Goal: Information Seeking & Learning: Understand process/instructions

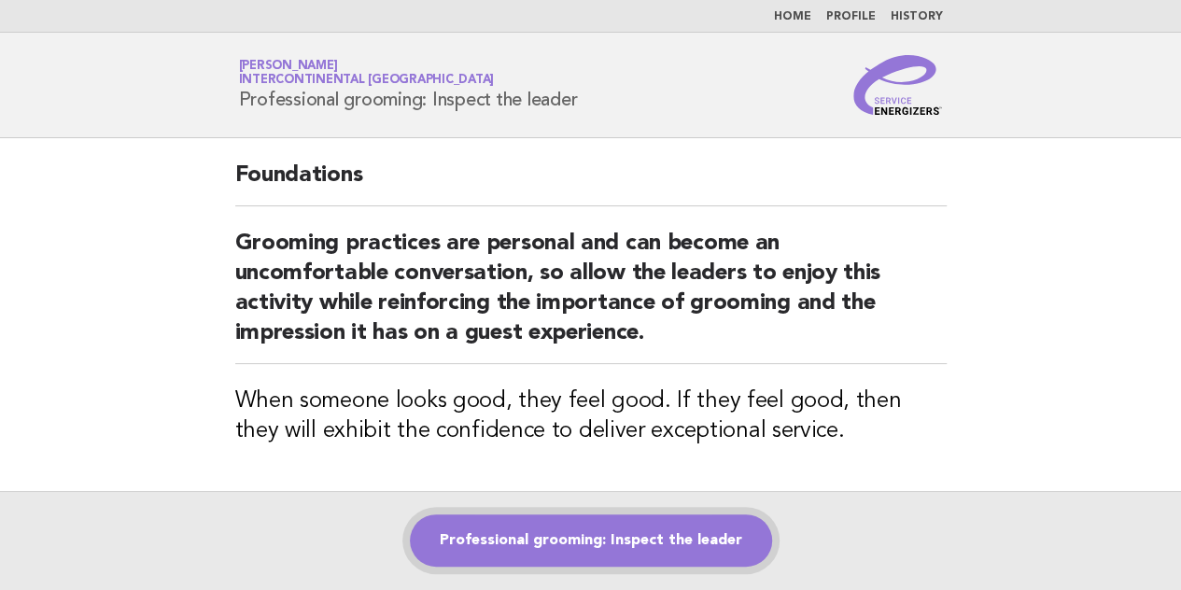
click at [570, 527] on link "Professional grooming: Inspect the leader" at bounding box center [591, 540] width 362 height 52
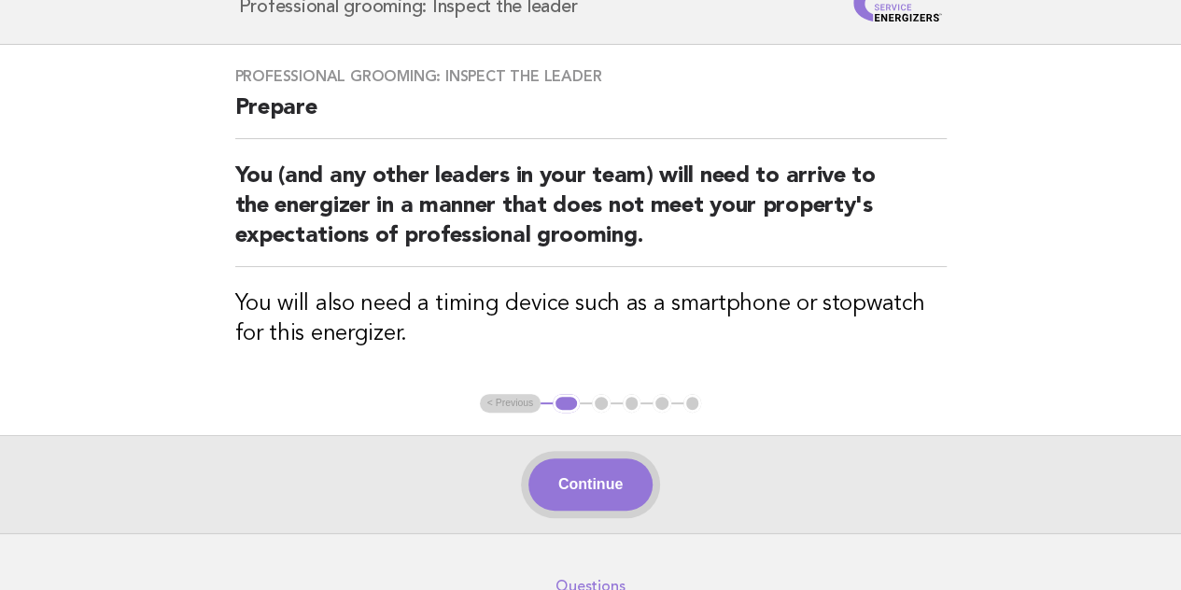
click at [581, 481] on button "Continue" at bounding box center [590, 484] width 124 height 52
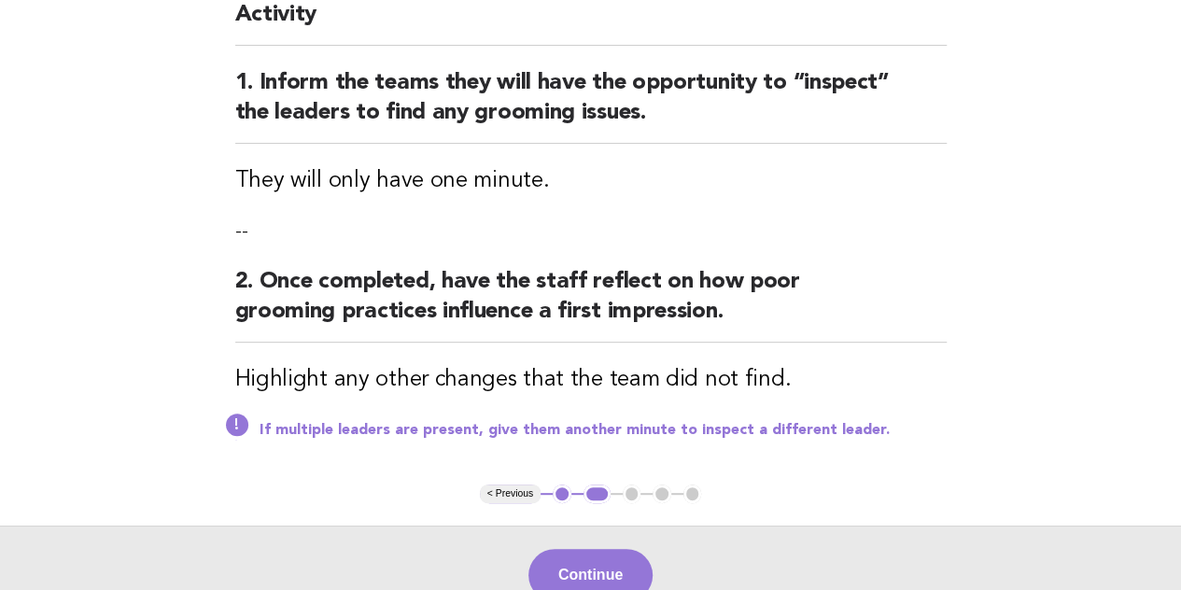
scroll to position [373, 0]
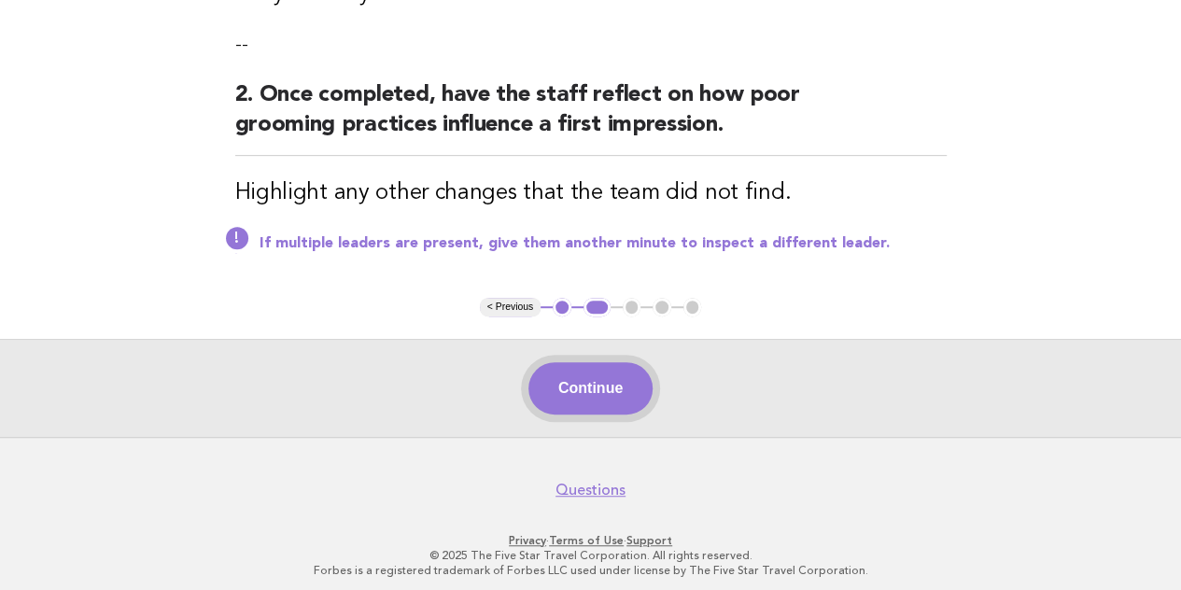
click at [609, 384] on button "Continue" at bounding box center [590, 388] width 124 height 52
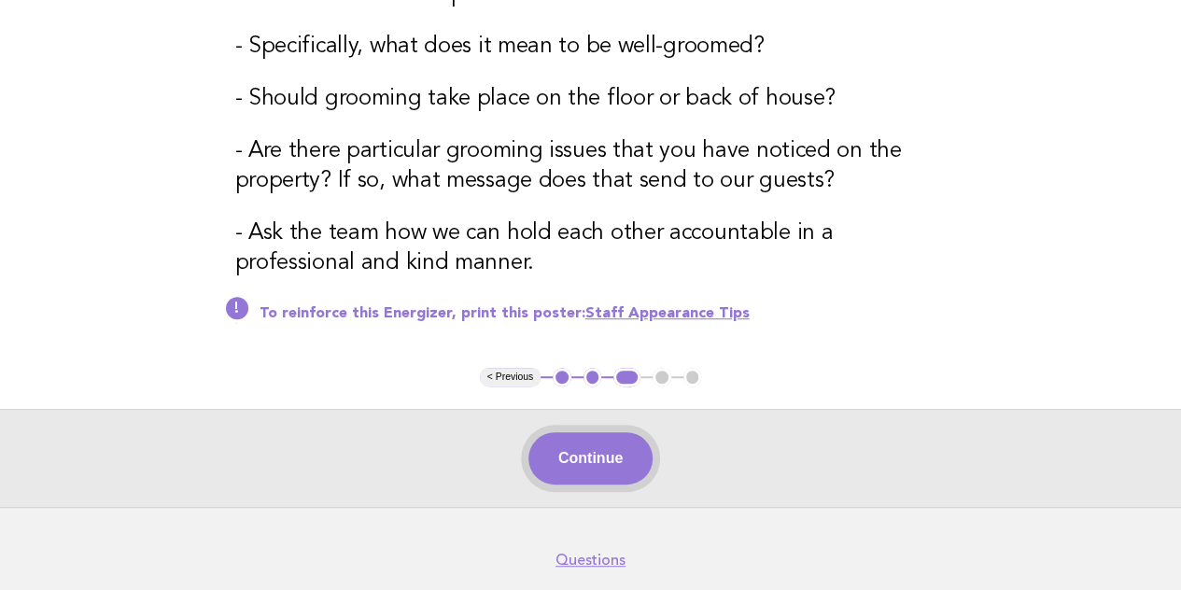
click at [570, 455] on button "Continue" at bounding box center [590, 458] width 124 height 52
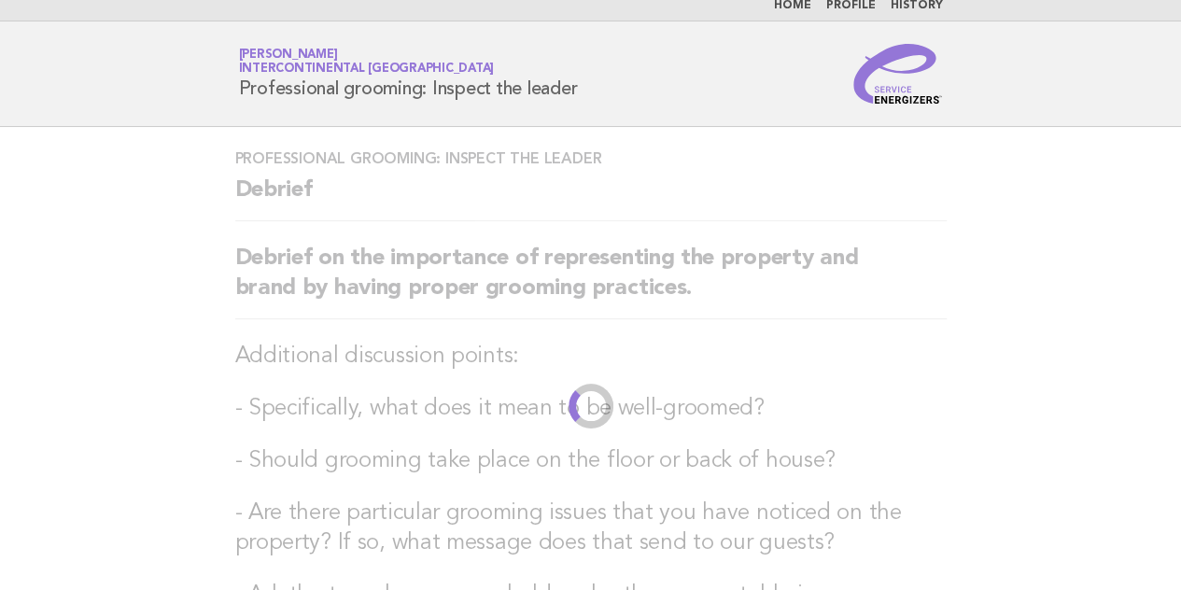
scroll to position [0, 0]
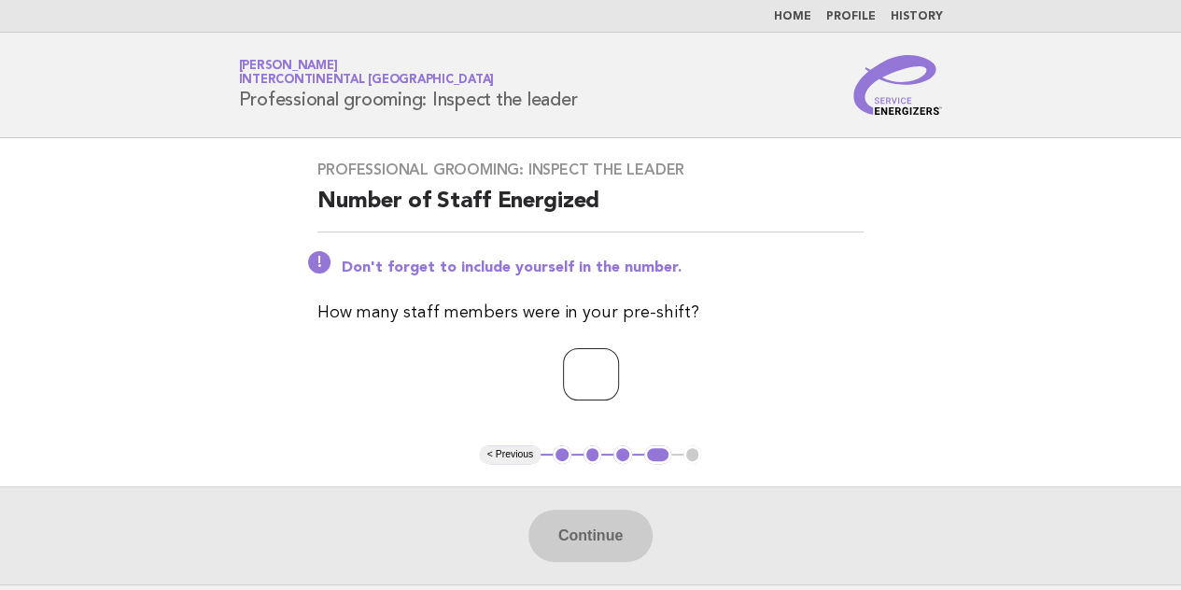
click at [585, 360] on input "number" at bounding box center [591, 374] width 56 height 52
type input "*"
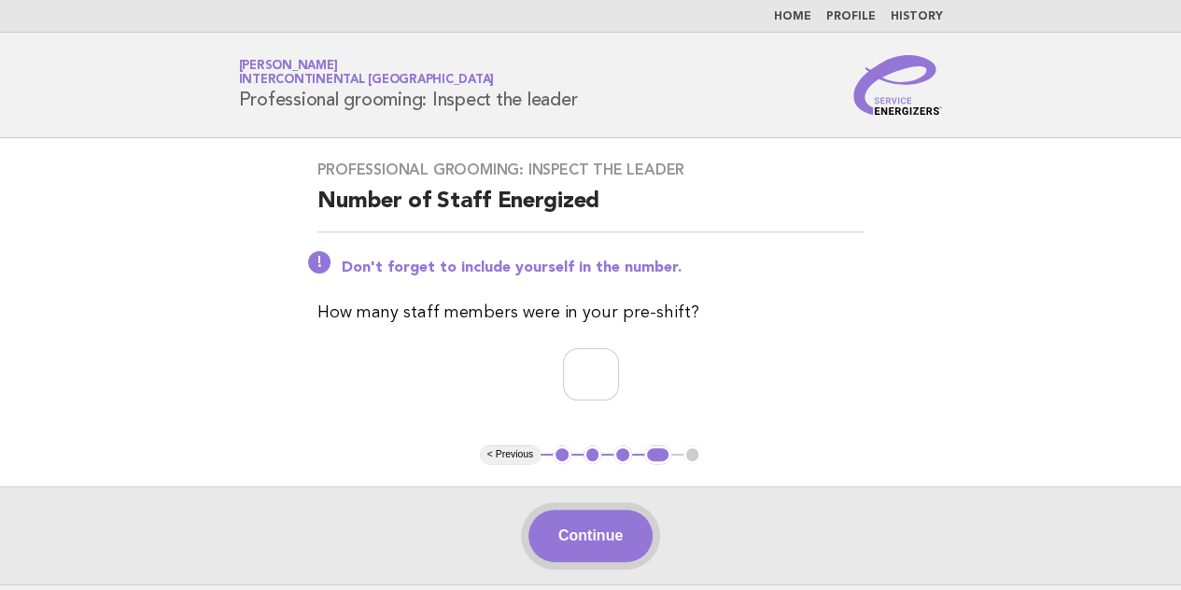
click at [583, 528] on button "Continue" at bounding box center [590, 536] width 124 height 52
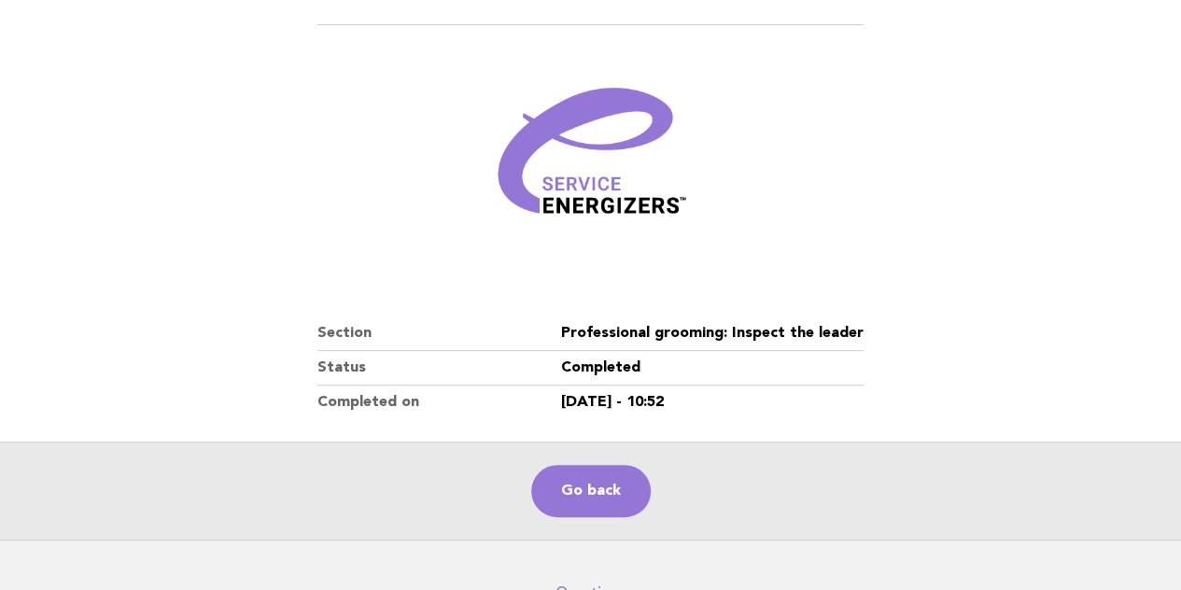
scroll to position [187, 0]
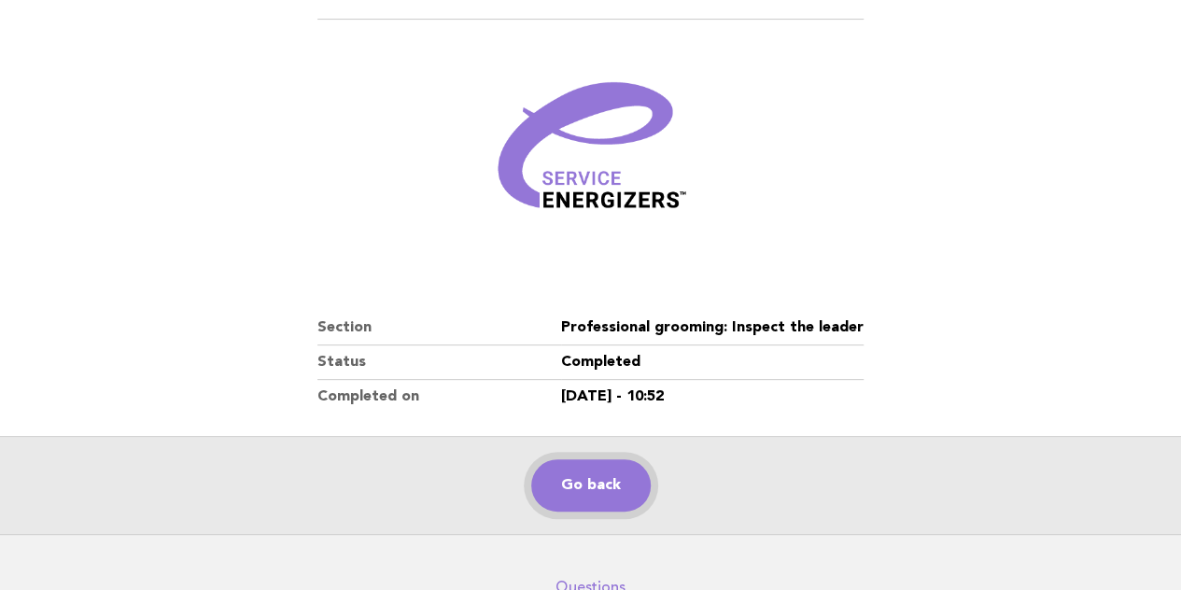
click at [614, 474] on link "Go back" at bounding box center [591, 485] width 120 height 52
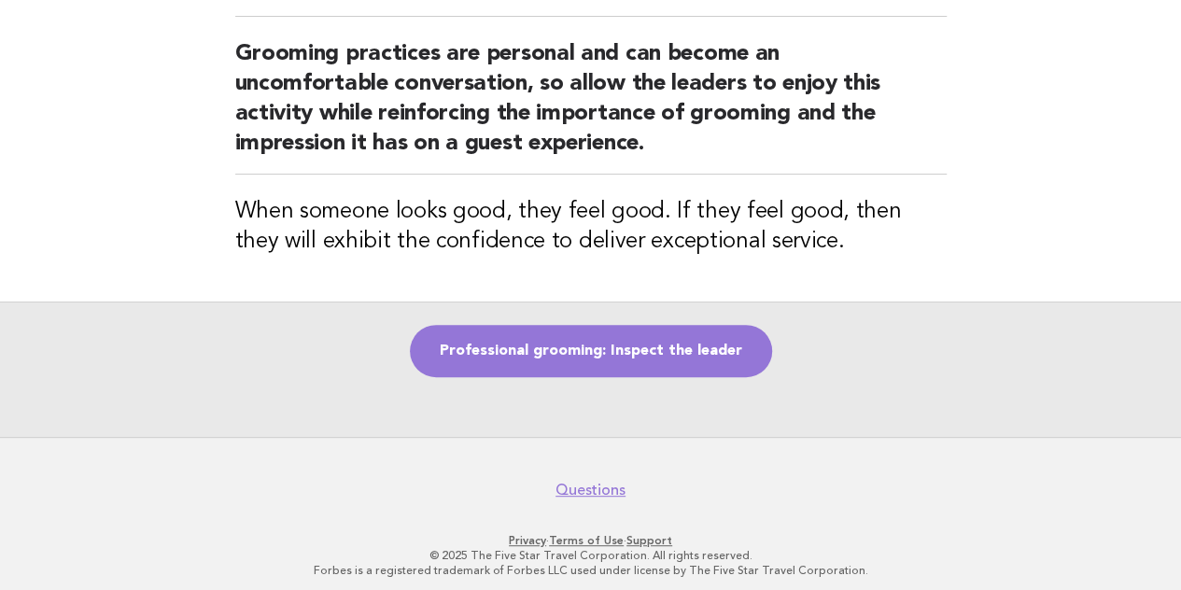
scroll to position [197, 0]
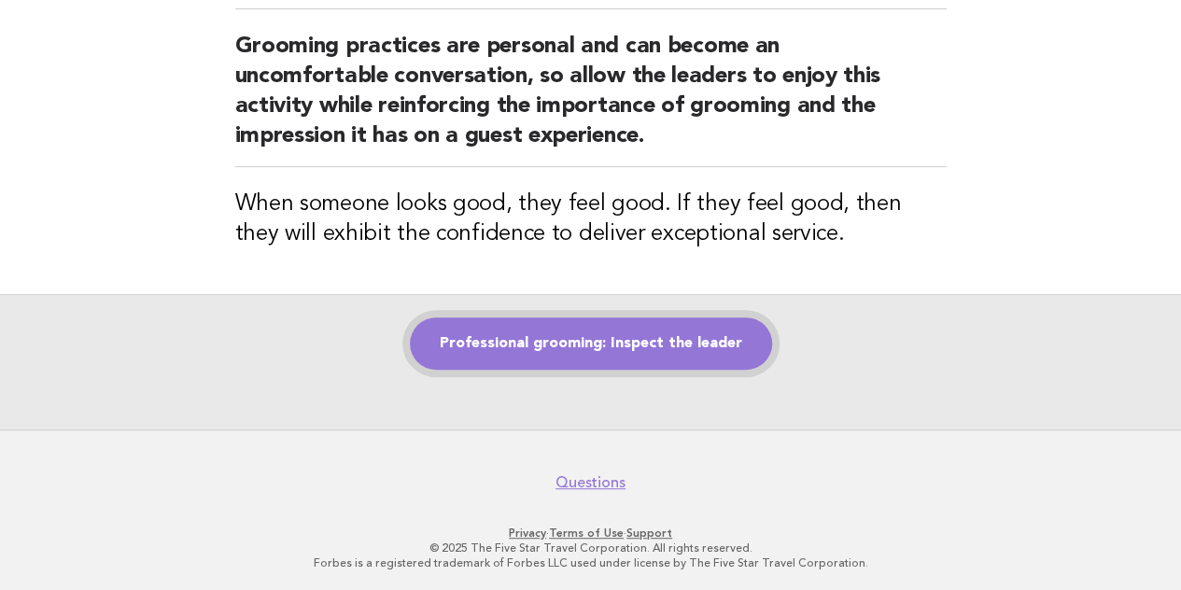
click at [584, 319] on link "Professional grooming: Inspect the leader" at bounding box center [591, 343] width 362 height 52
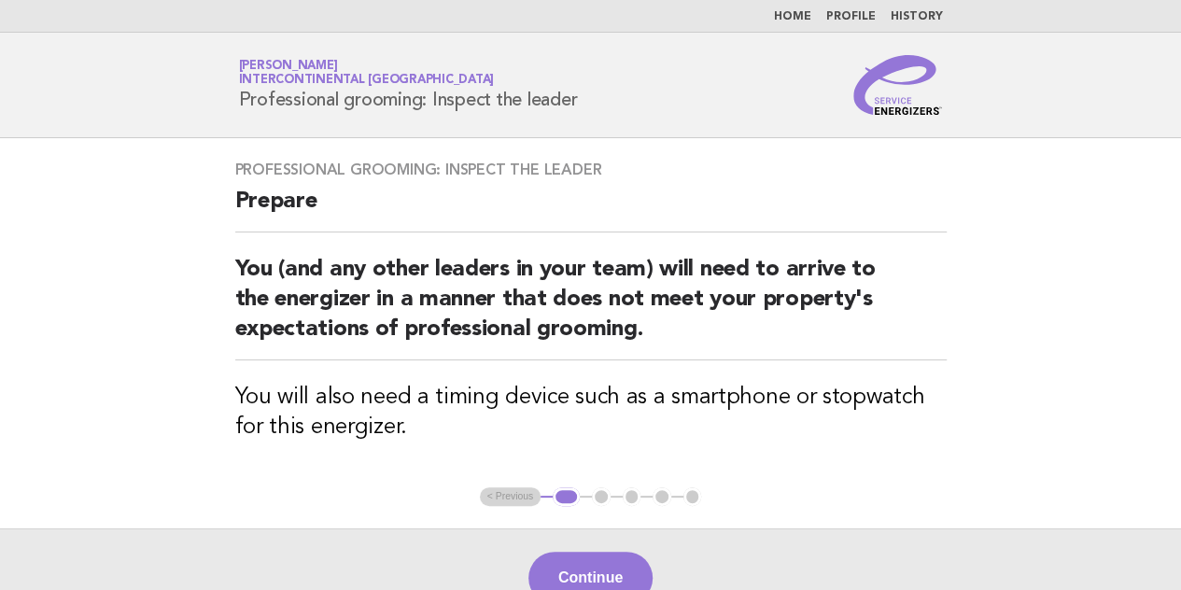
drag, startPoint x: 241, startPoint y: 92, endPoint x: 588, endPoint y: 113, distance: 348.0
click at [588, 113] on div "Service Energizers [PERSON_NAME] InterContinental [GEOGRAPHIC_DATA] Professiona…" at bounding box center [591, 85] width 756 height 60
copy h1 "Professional grooming: Inspect the leader"
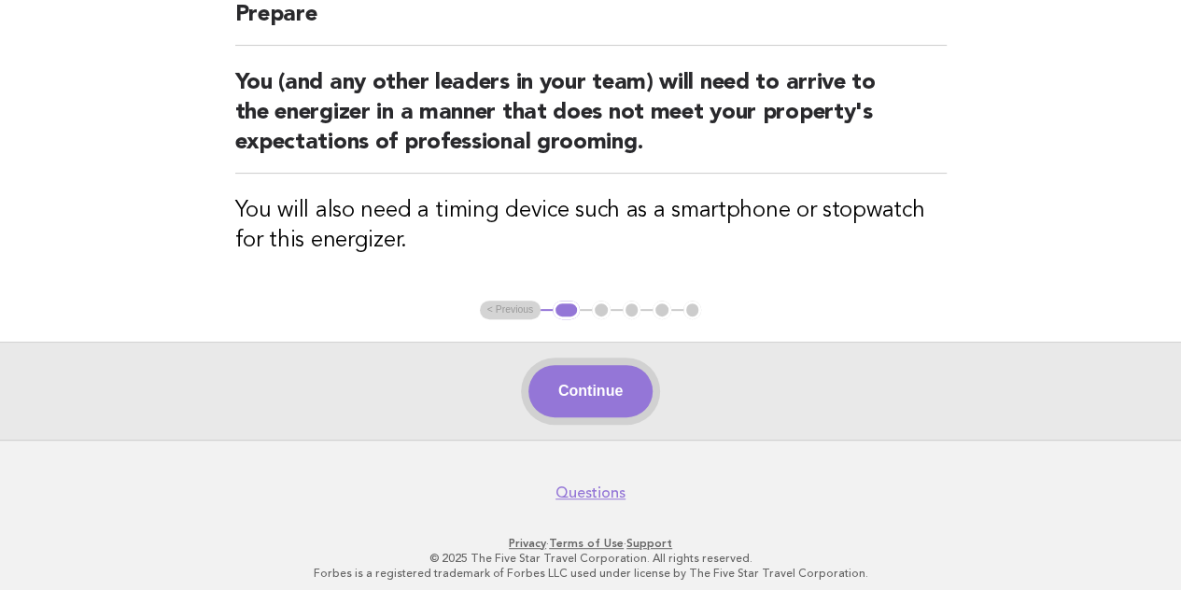
click at [588, 386] on button "Continue" at bounding box center [590, 391] width 124 height 52
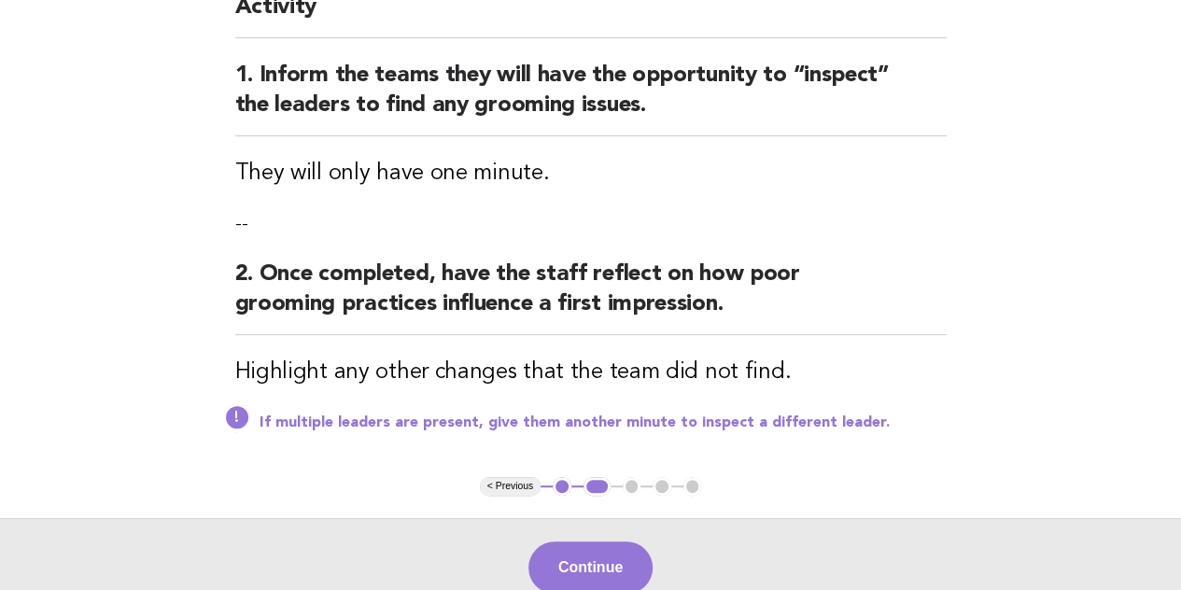
scroll to position [287, 0]
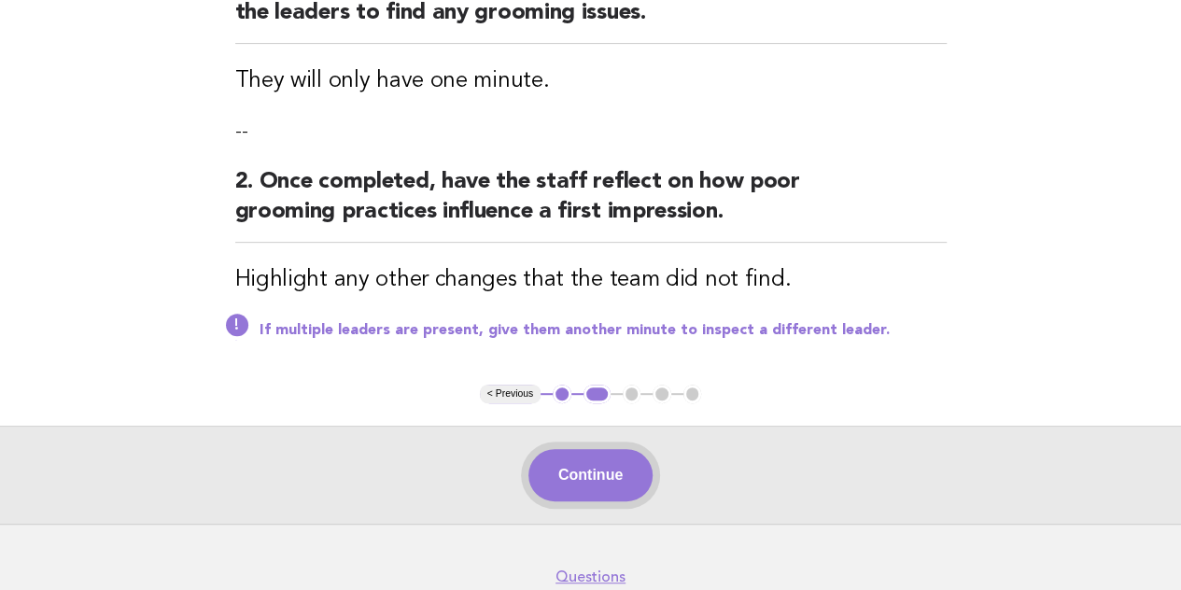
click at [619, 475] on button "Continue" at bounding box center [590, 475] width 124 height 52
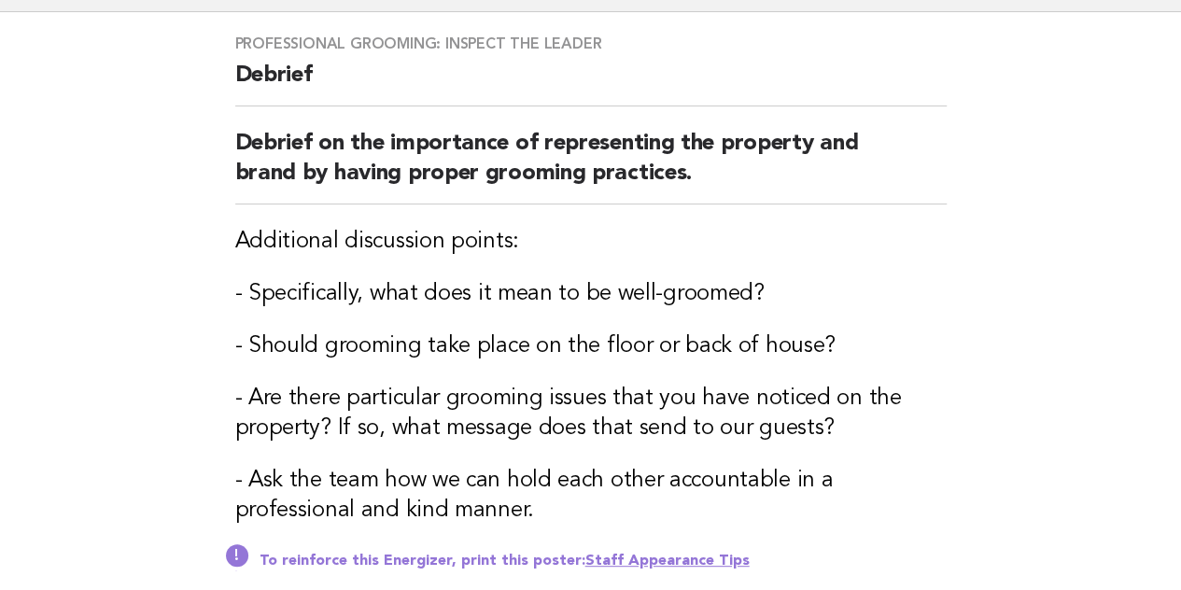
scroll to position [450, 0]
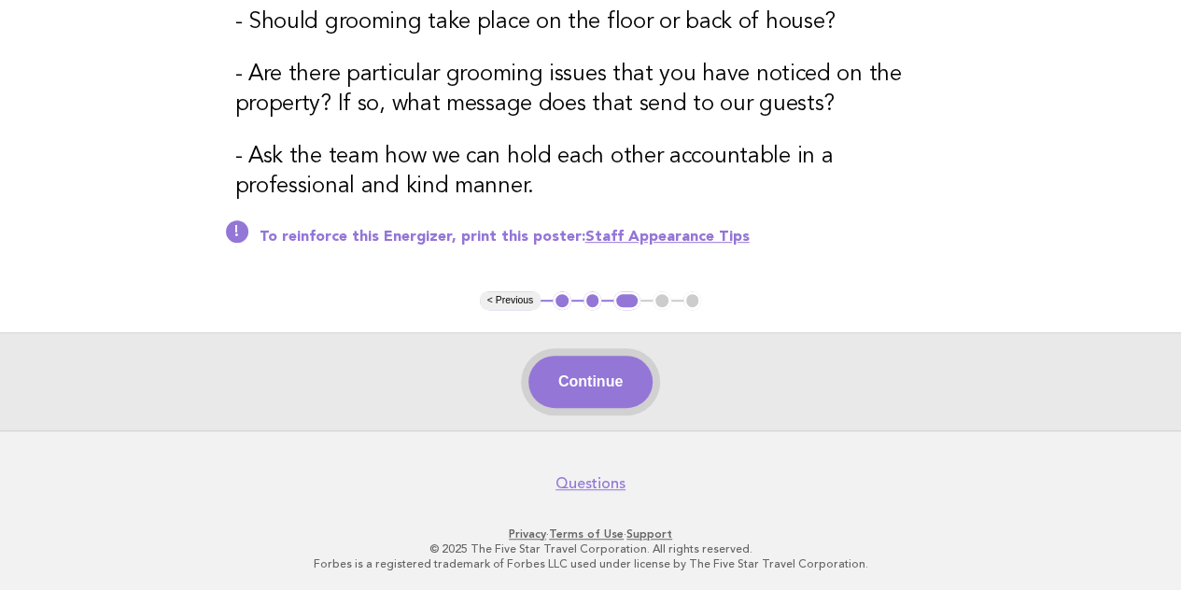
click at [613, 384] on button "Continue" at bounding box center [590, 382] width 124 height 52
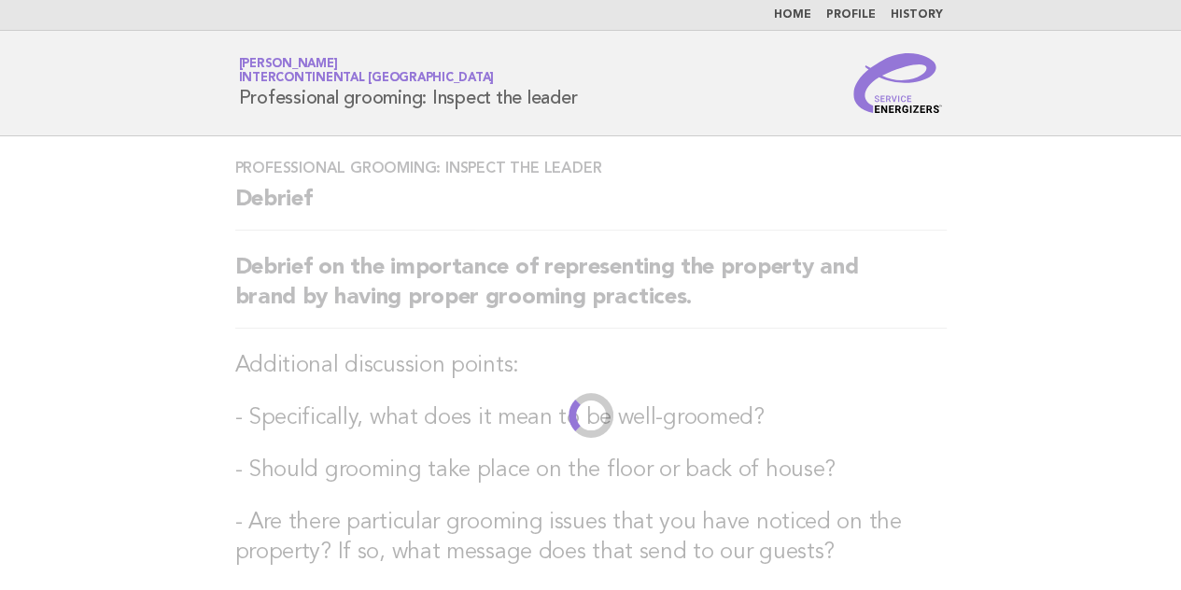
scroll to position [0, 0]
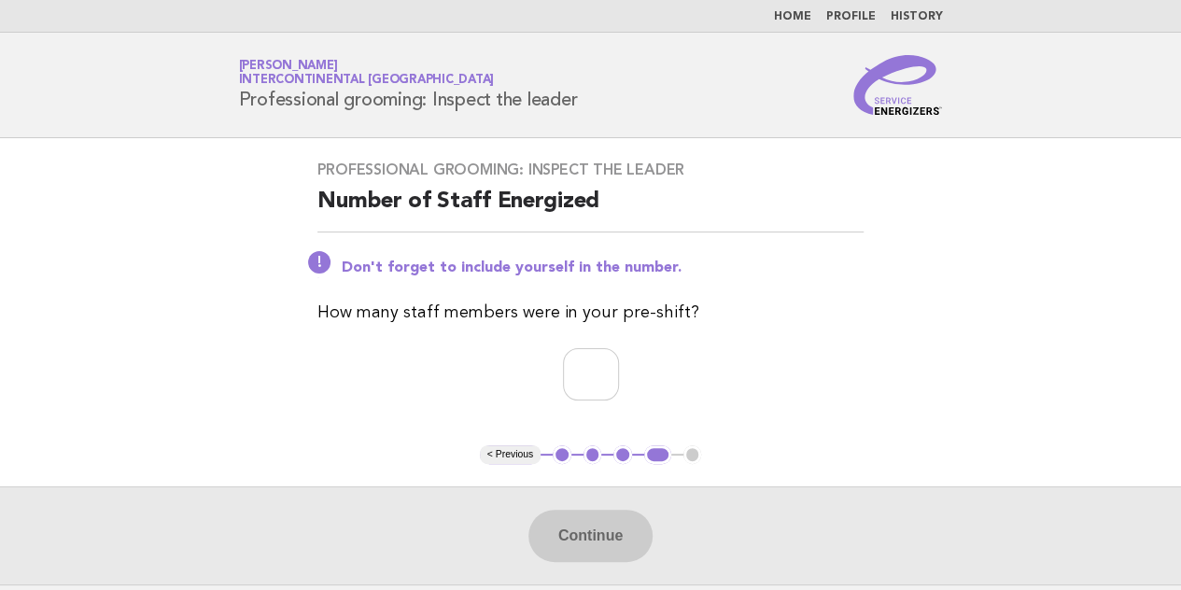
click at [586, 449] on button "2" at bounding box center [593, 454] width 19 height 19
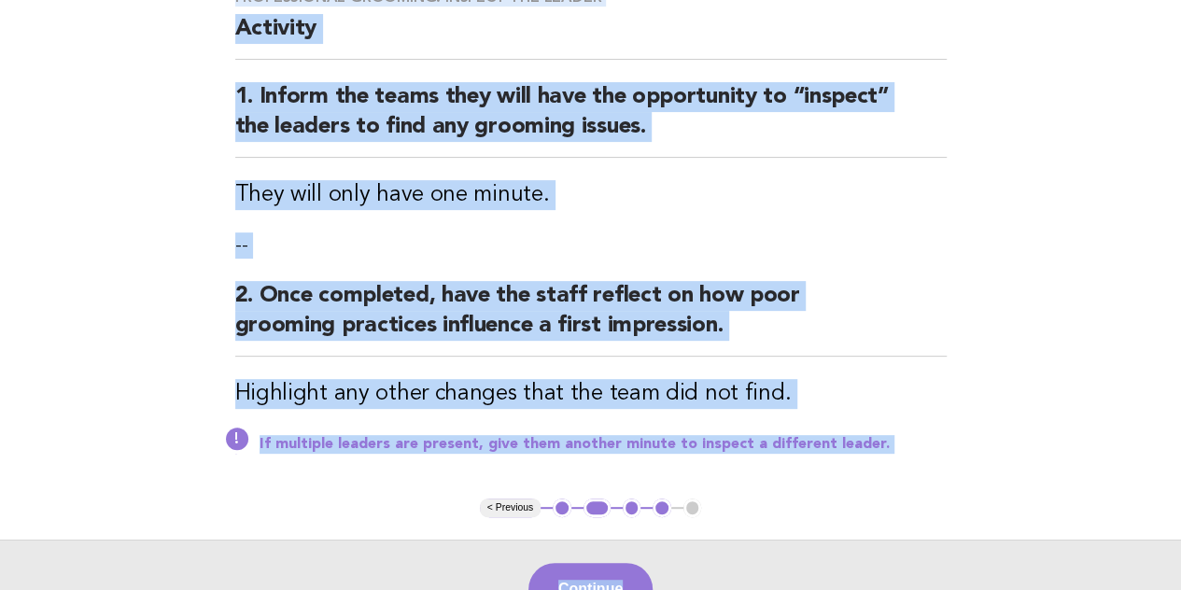
scroll to position [177, 0]
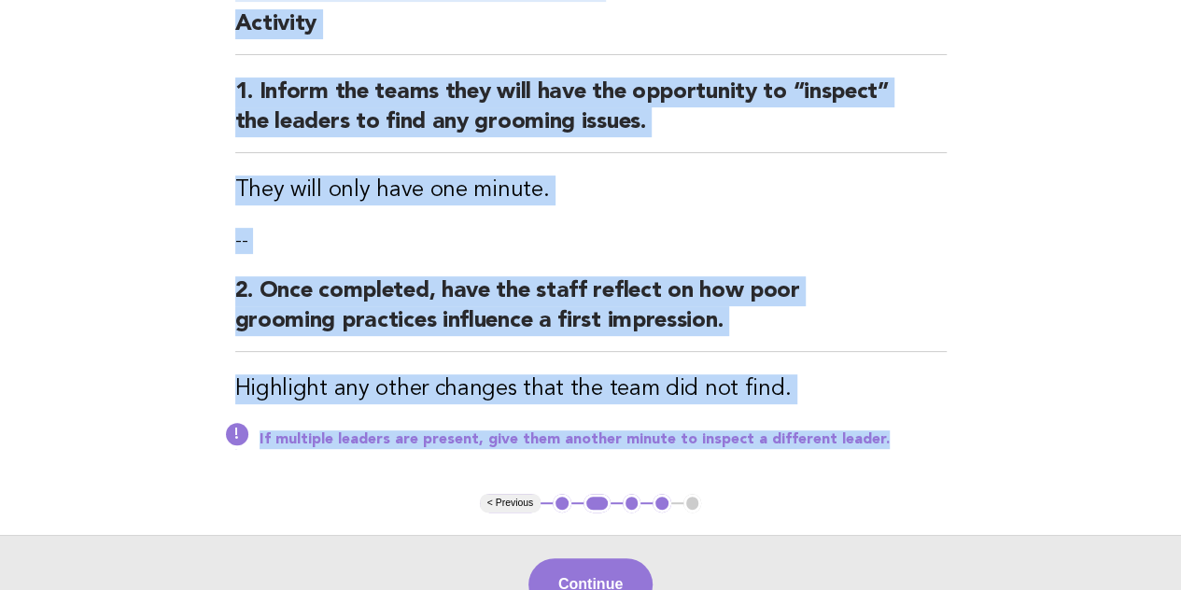
drag, startPoint x: 233, startPoint y: 162, endPoint x: 949, endPoint y: 479, distance: 782.5
click at [947, 479] on div "Professional grooming: Inspect the leader Activity 1. Inform the teams they wil…" at bounding box center [591, 227] width 756 height 533
click at [1031, 382] on main "Professional grooming: Inspect the leader Activity 1. Inform the teams they wil…" at bounding box center [590, 297] width 1181 height 672
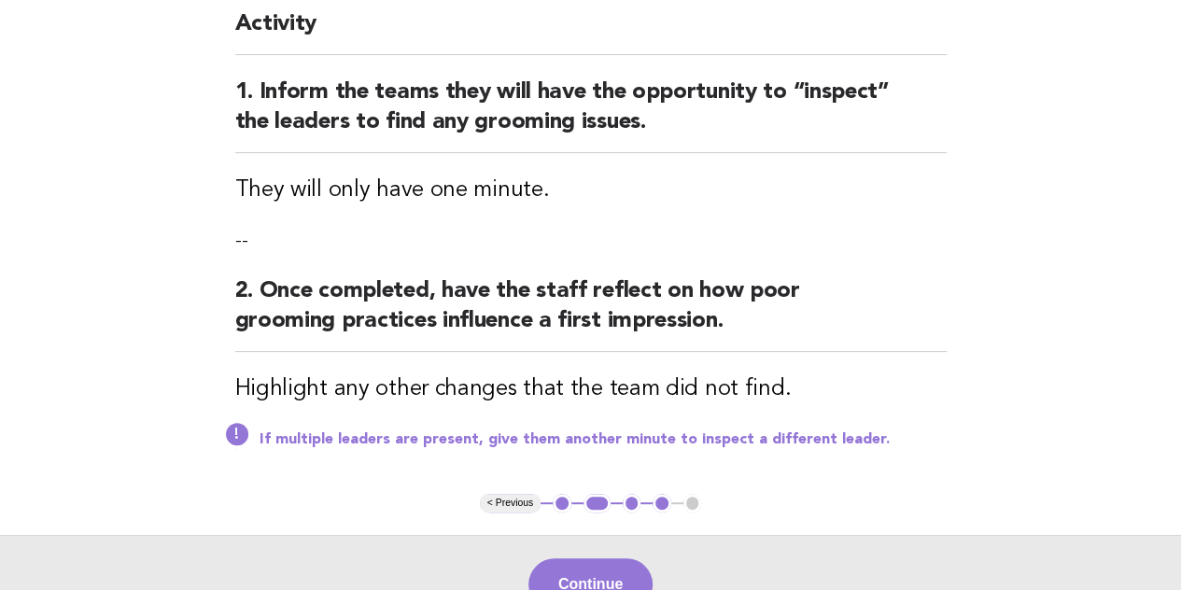
click at [631, 500] on button "3" at bounding box center [632, 503] width 19 height 19
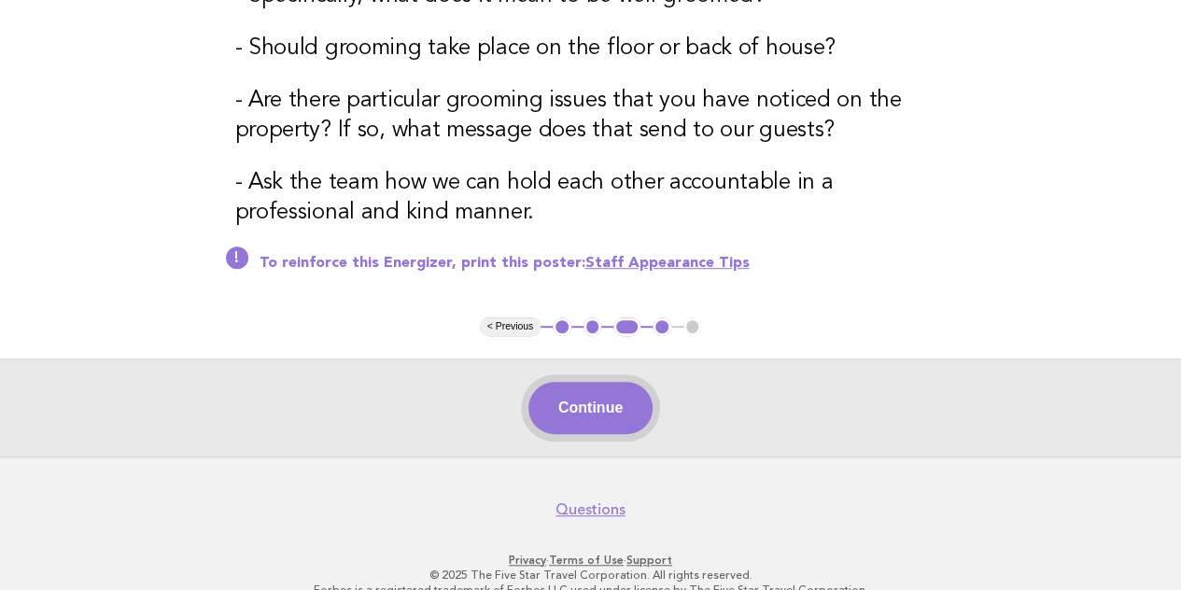
scroll to position [450, 0]
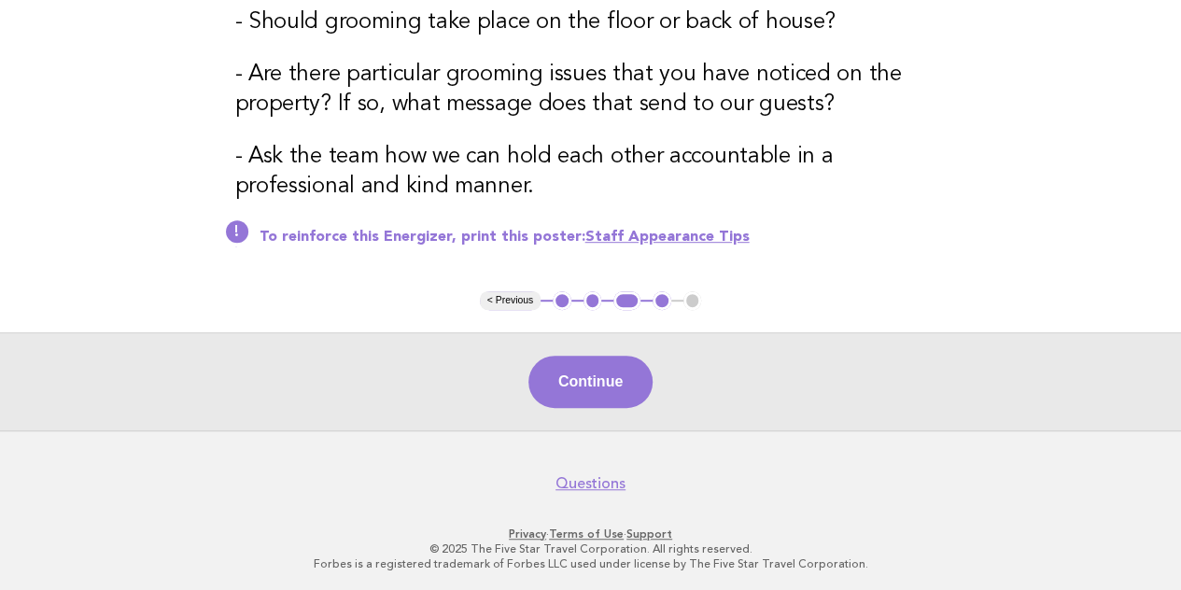
click at [656, 298] on button "4" at bounding box center [662, 300] width 19 height 19
click at [658, 303] on button "4" at bounding box center [662, 300] width 19 height 19
click at [667, 302] on button "4" at bounding box center [662, 300] width 19 height 19
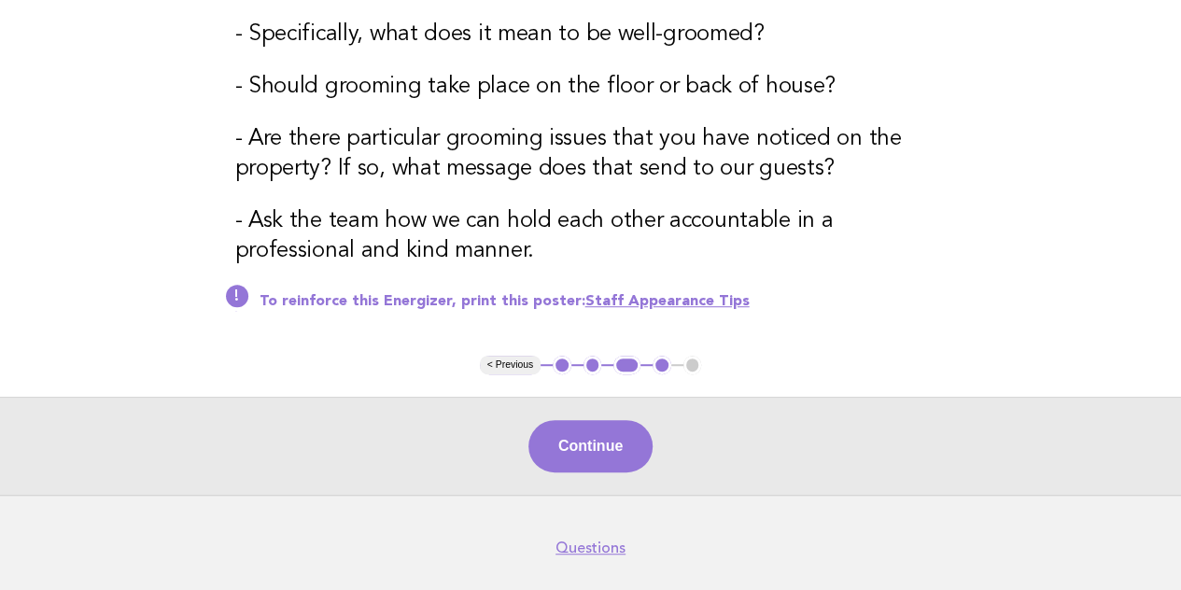
scroll to position [357, 0]
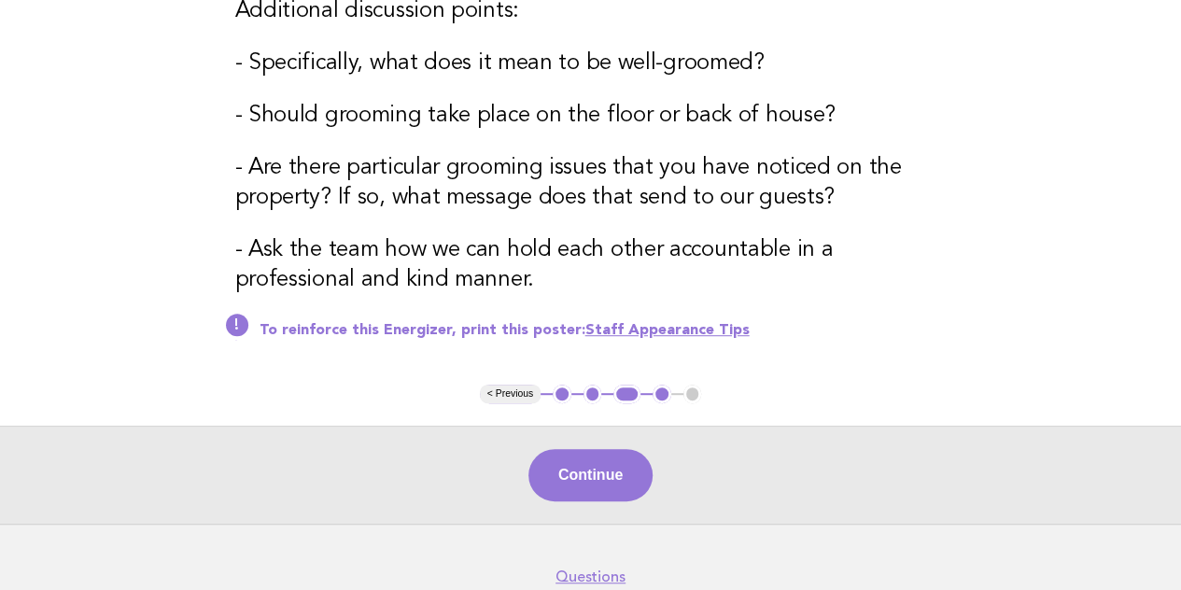
click at [657, 331] on link "Staff Appearance Tips" at bounding box center [667, 330] width 164 height 15
click at [660, 391] on button "4" at bounding box center [662, 394] width 19 height 19
click at [607, 465] on button "Continue" at bounding box center [590, 475] width 124 height 52
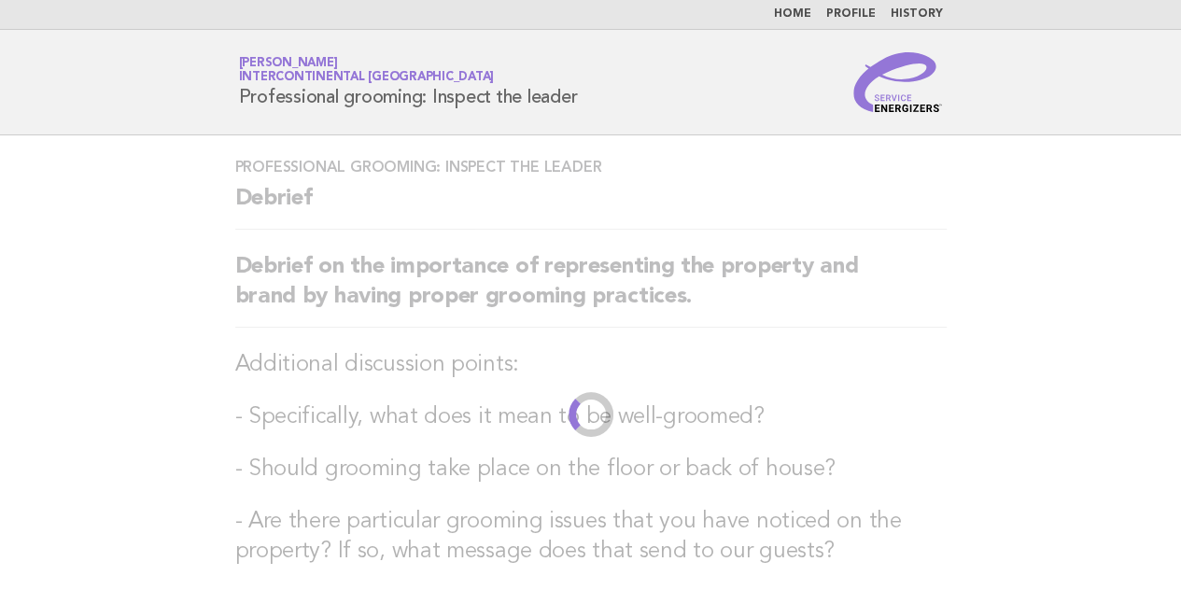
scroll to position [0, 0]
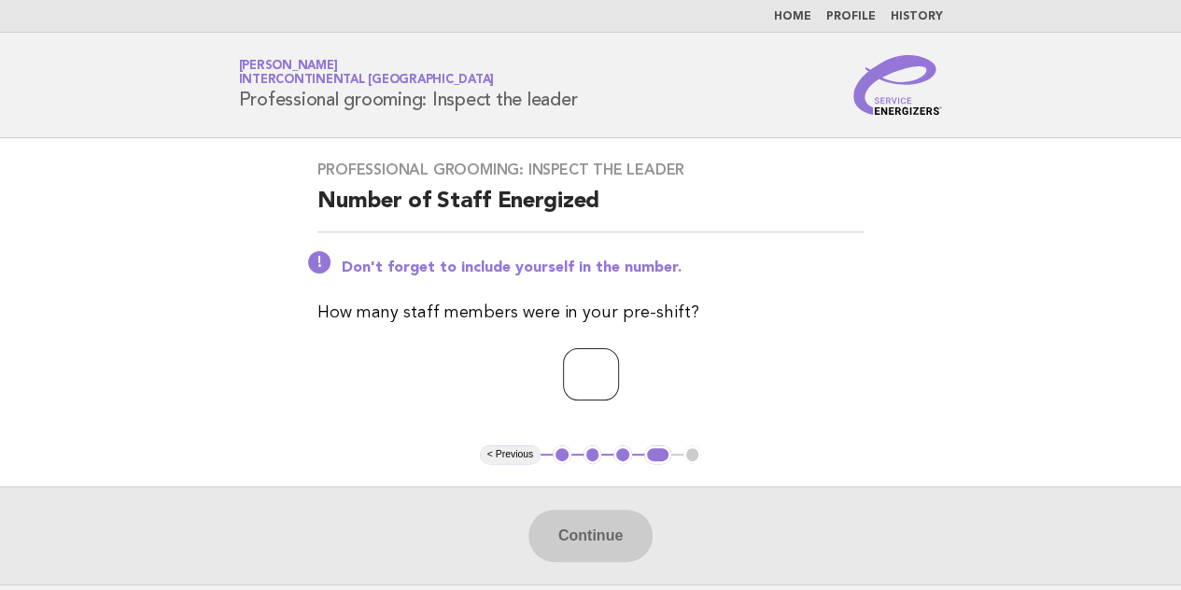
click at [595, 394] on input "number" at bounding box center [591, 374] width 56 height 52
type input "*"
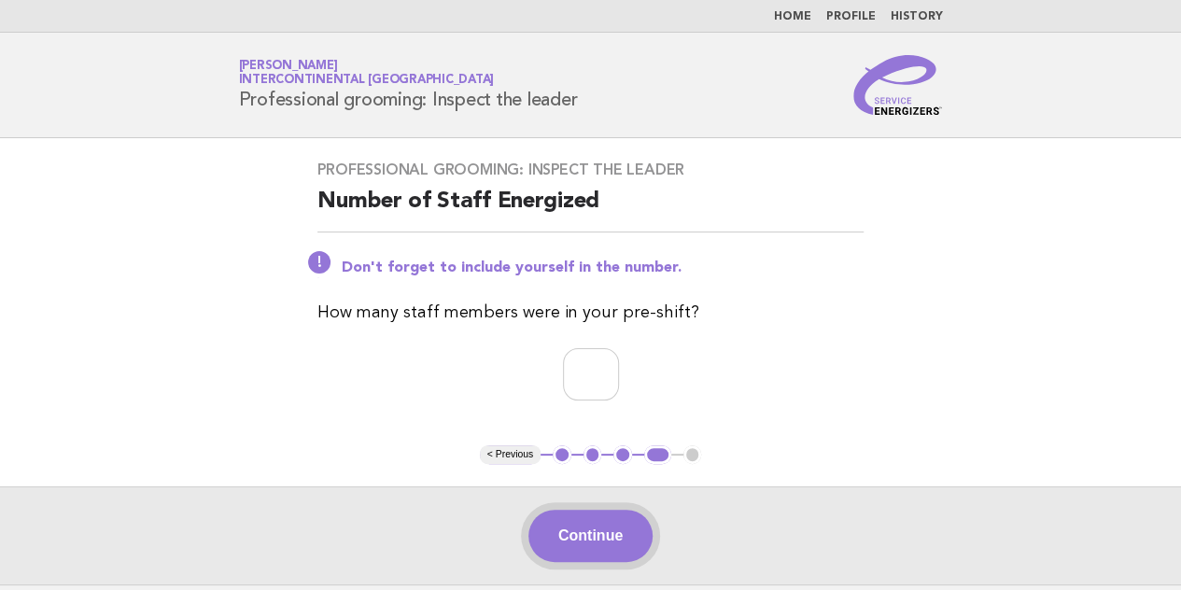
click at [570, 516] on button "Continue" at bounding box center [590, 536] width 124 height 52
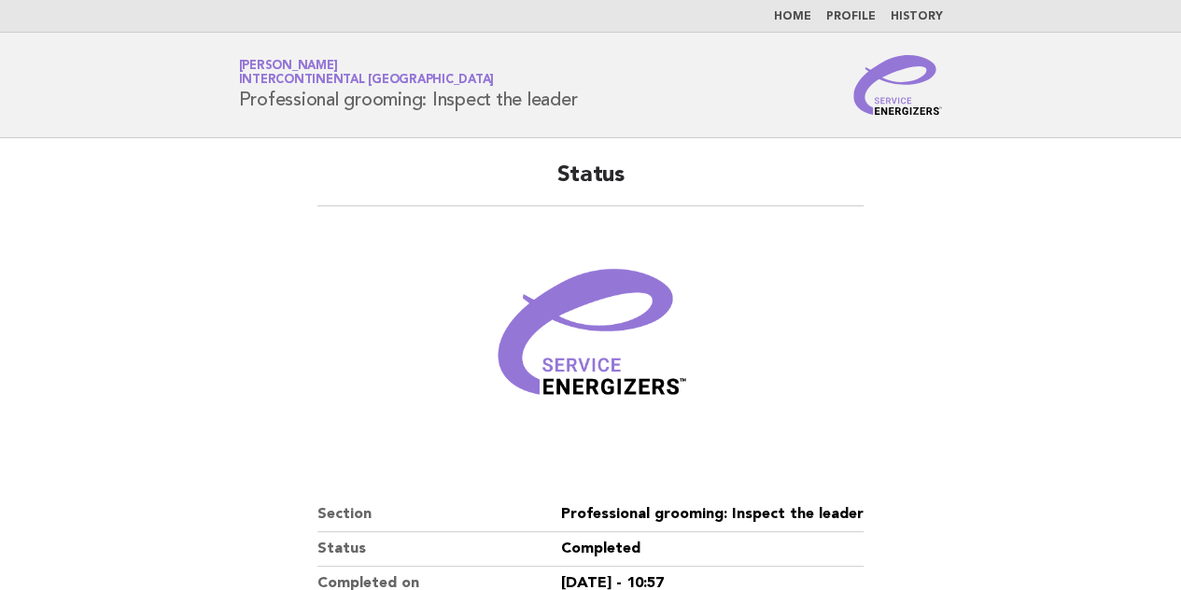
scroll to position [291, 0]
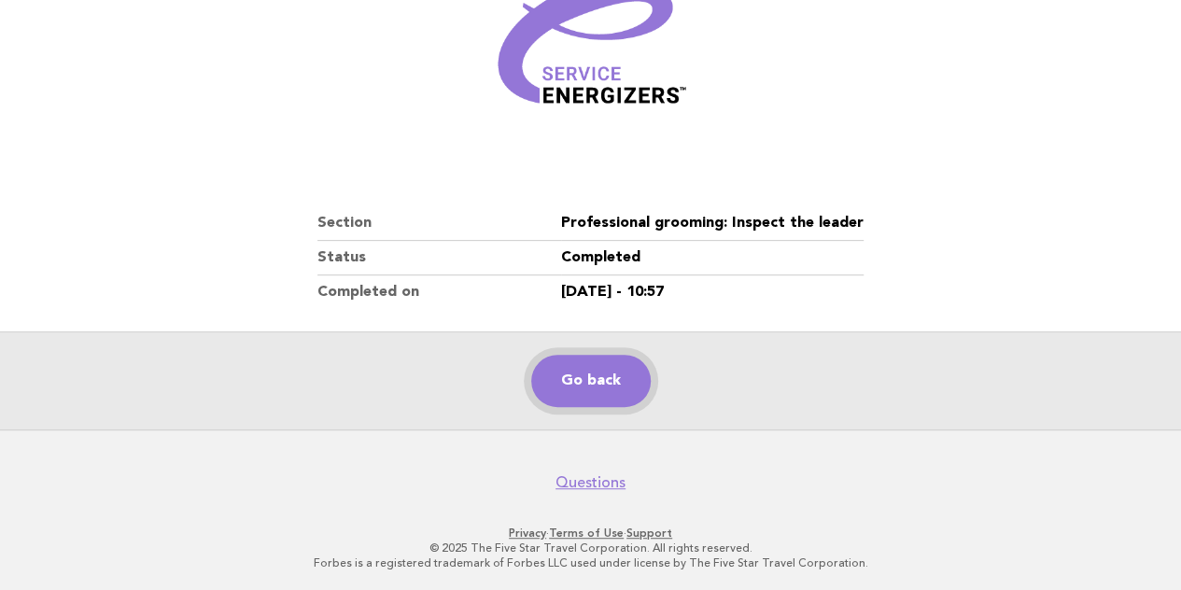
click at [618, 394] on link "Go back" at bounding box center [591, 381] width 120 height 52
